Goal: Check status: Check status

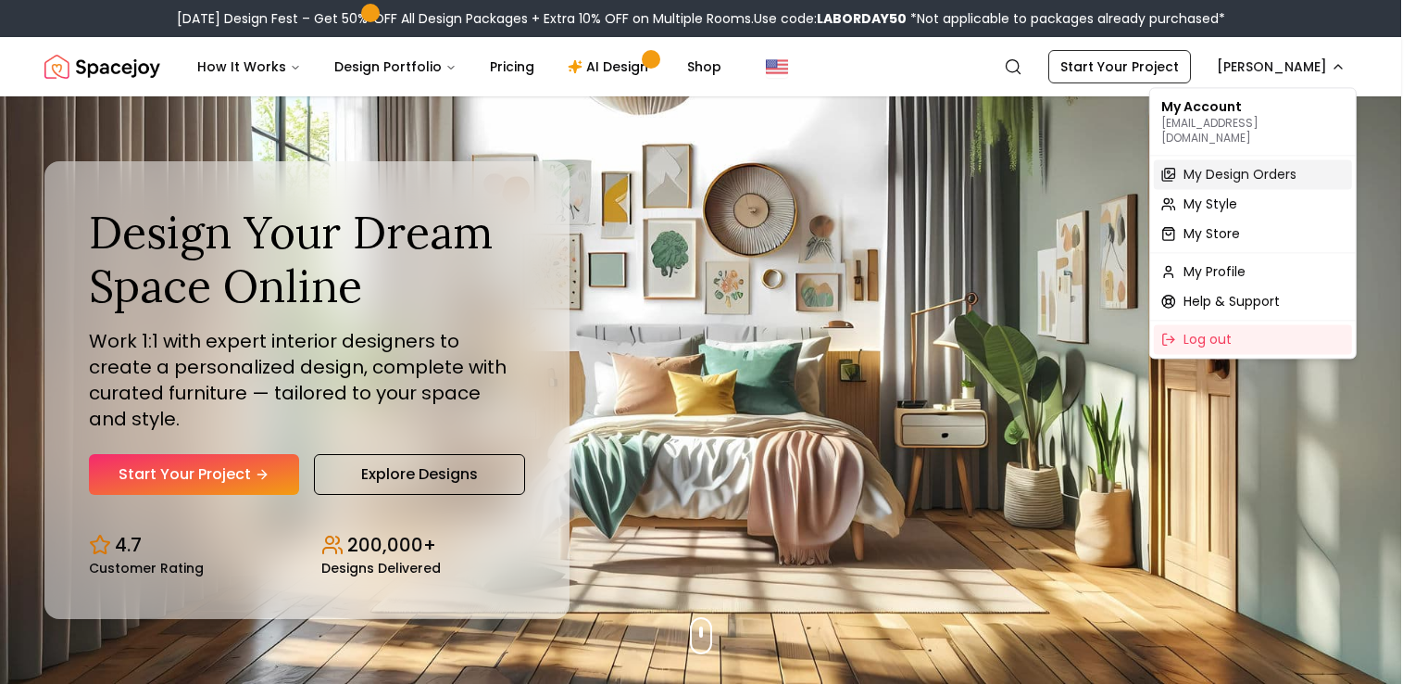
click at [1043, 165] on span "My Design Orders" at bounding box center [1240, 174] width 113 height 19
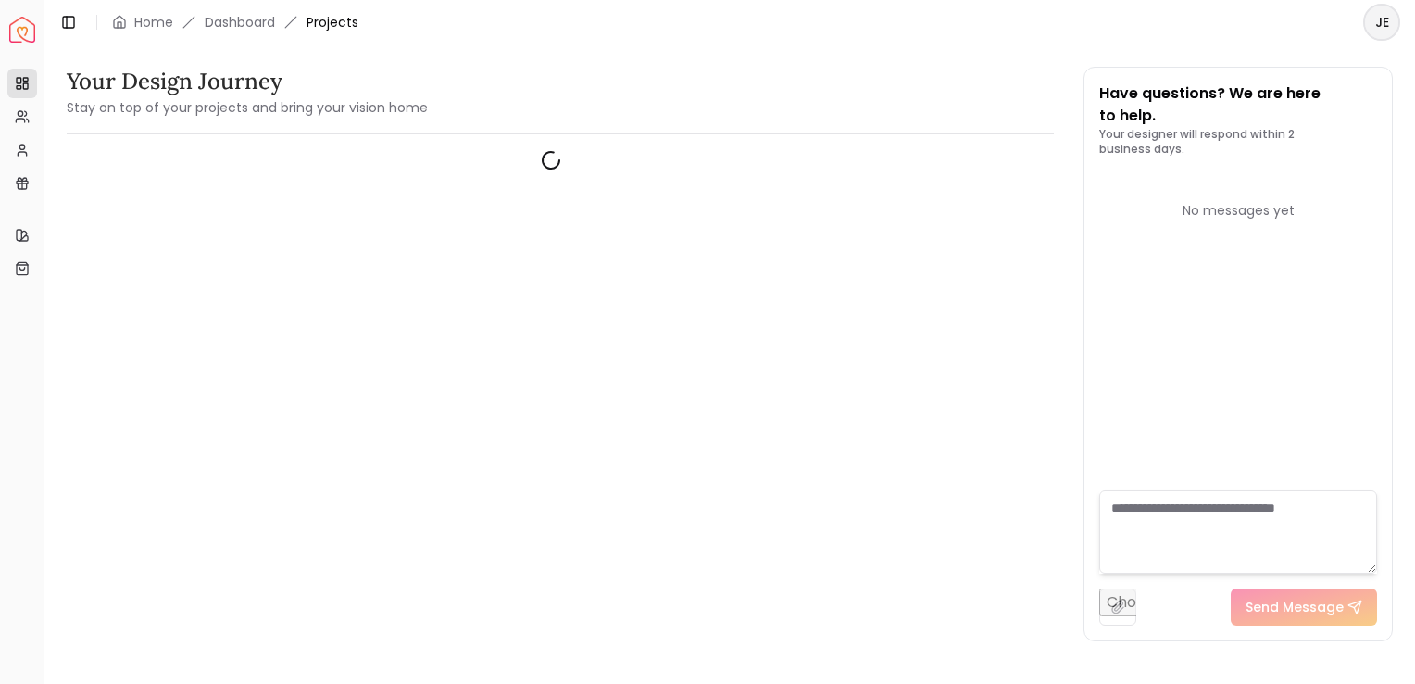
click at [1043, 23] on html "Spacejoy Dashboard Overview Projects My Referrals My Profile Gift Card Balance …" at bounding box center [707, 342] width 1415 height 684
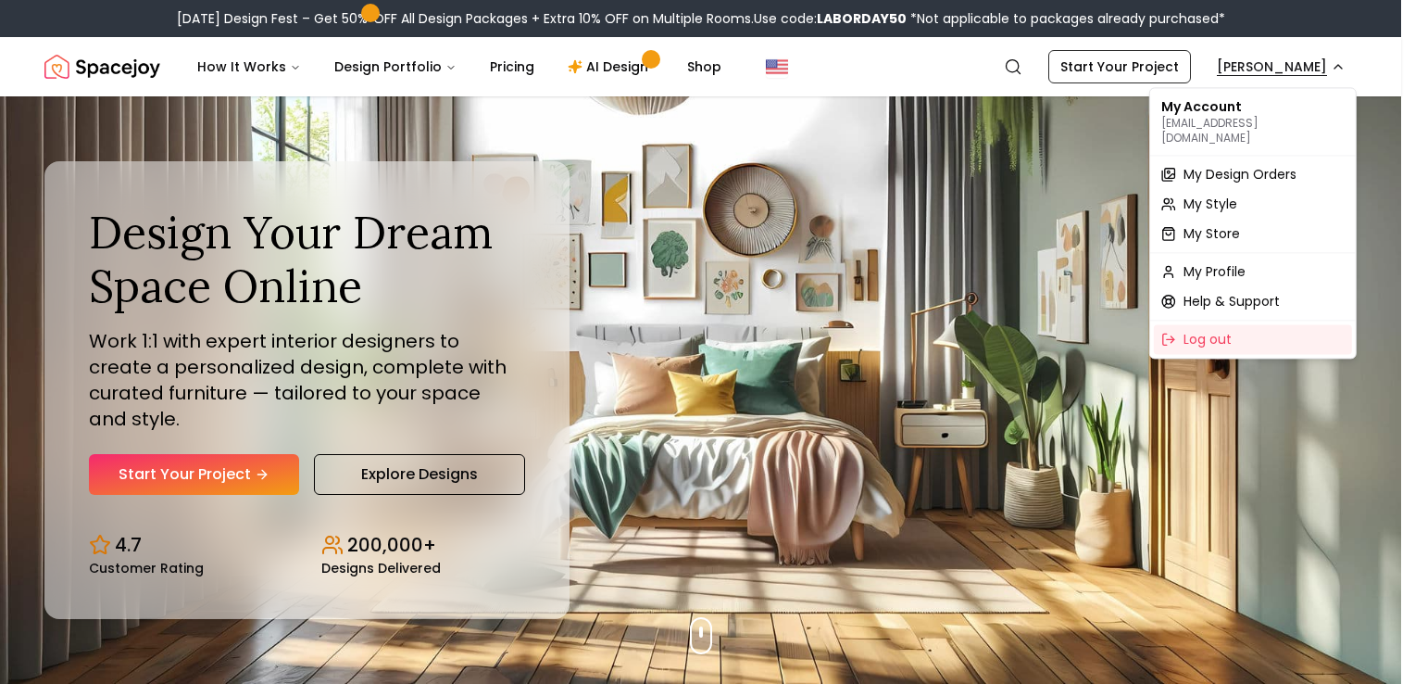
click at [1223, 167] on span "My Design Orders" at bounding box center [1240, 174] width 113 height 19
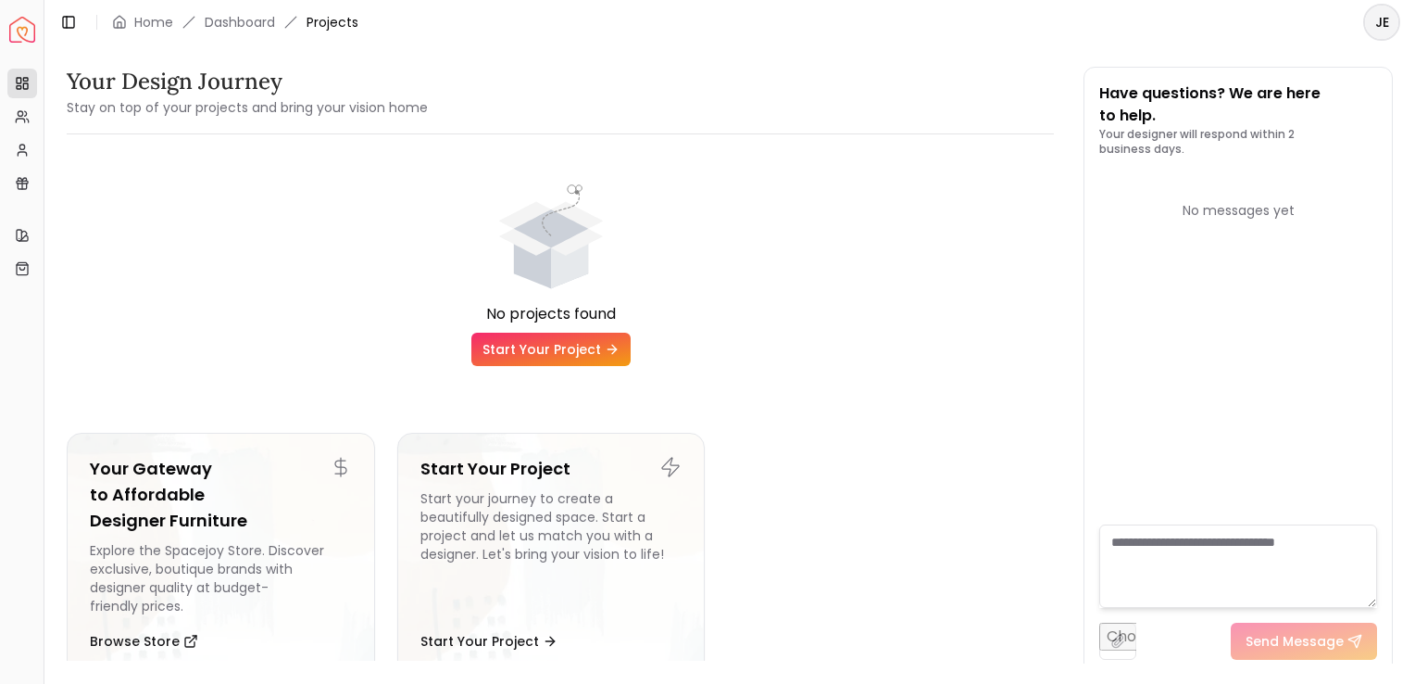
click at [1171, 551] on textarea at bounding box center [1238, 565] width 278 height 83
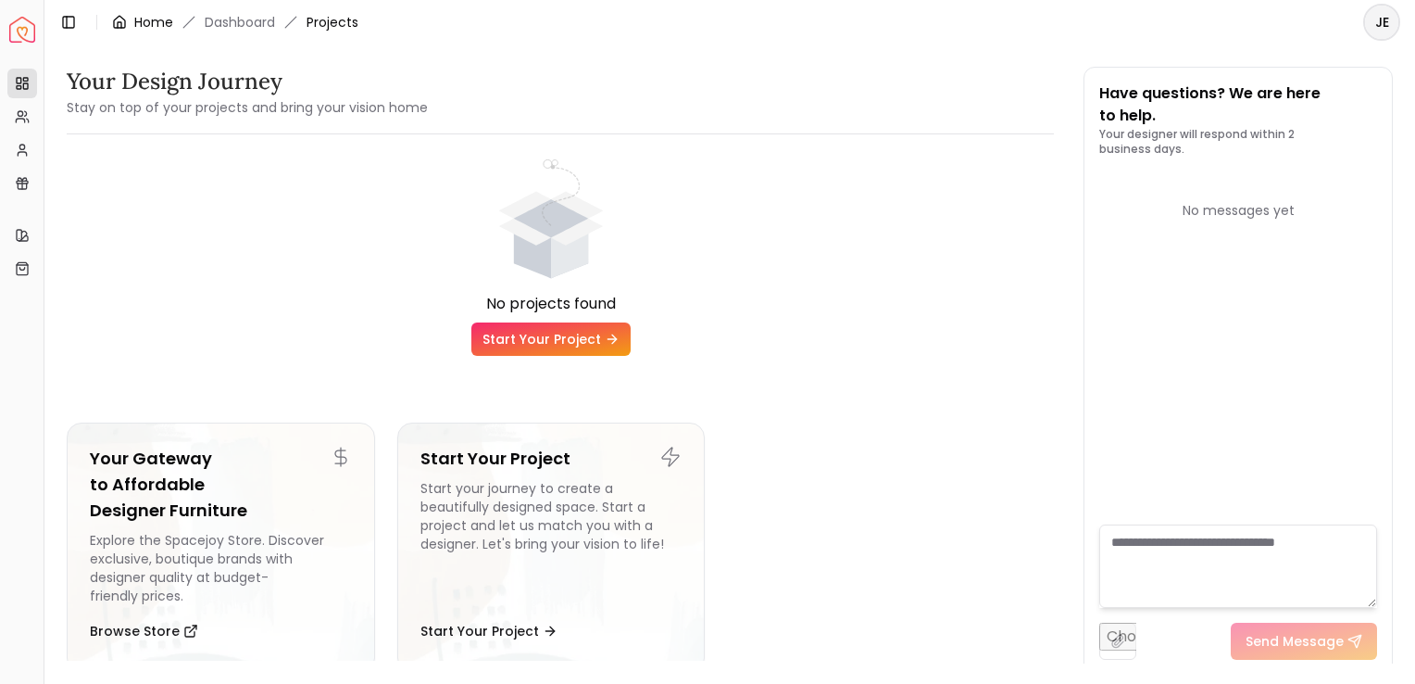
click at [156, 20] on link "Home" at bounding box center [153, 22] width 39 height 19
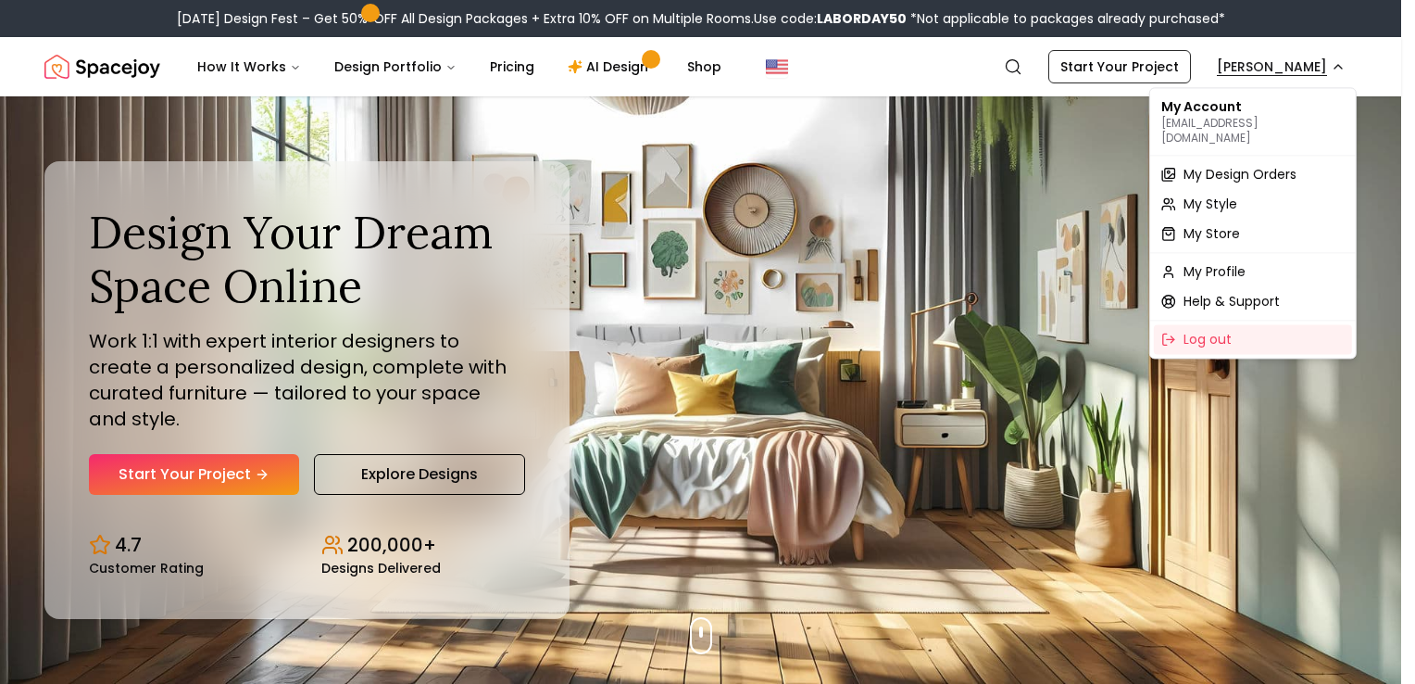
click at [1263, 165] on span "My Design Orders" at bounding box center [1240, 174] width 113 height 19
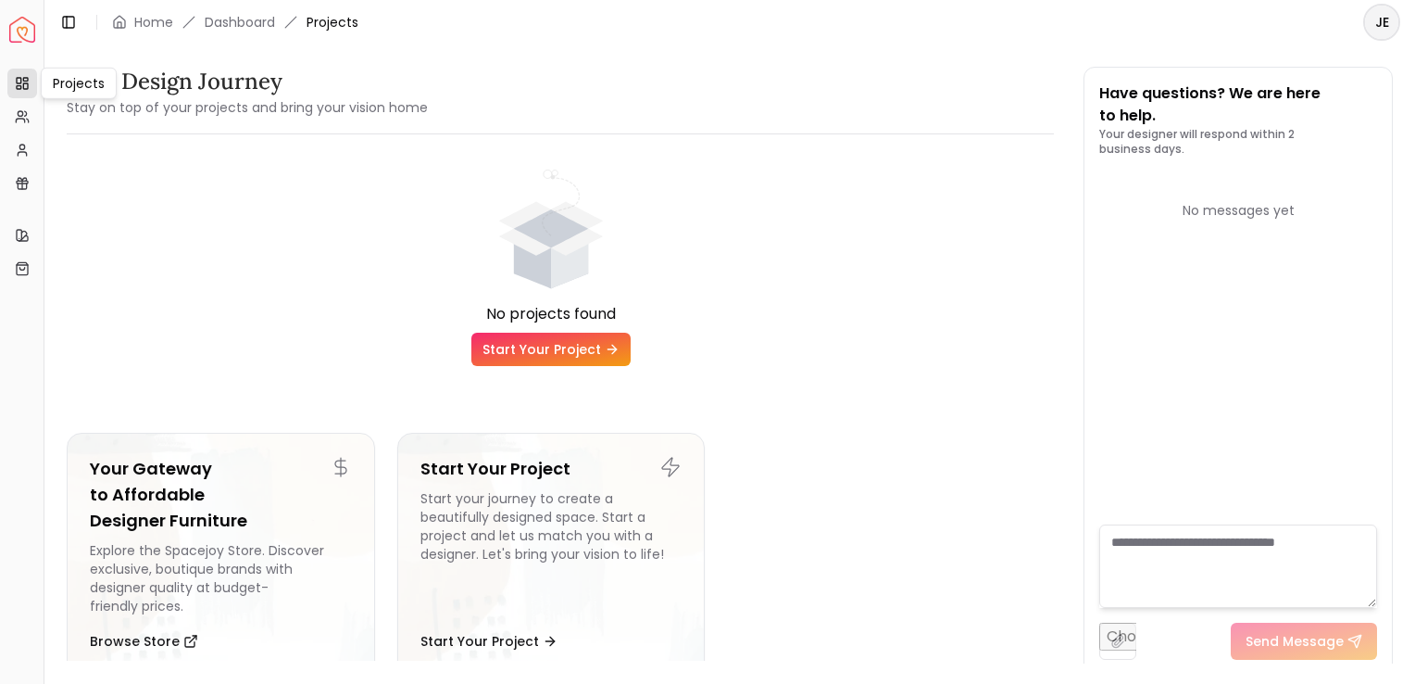
click at [26, 83] on icon at bounding box center [22, 83] width 15 height 15
